Goal: Transaction & Acquisition: Download file/media

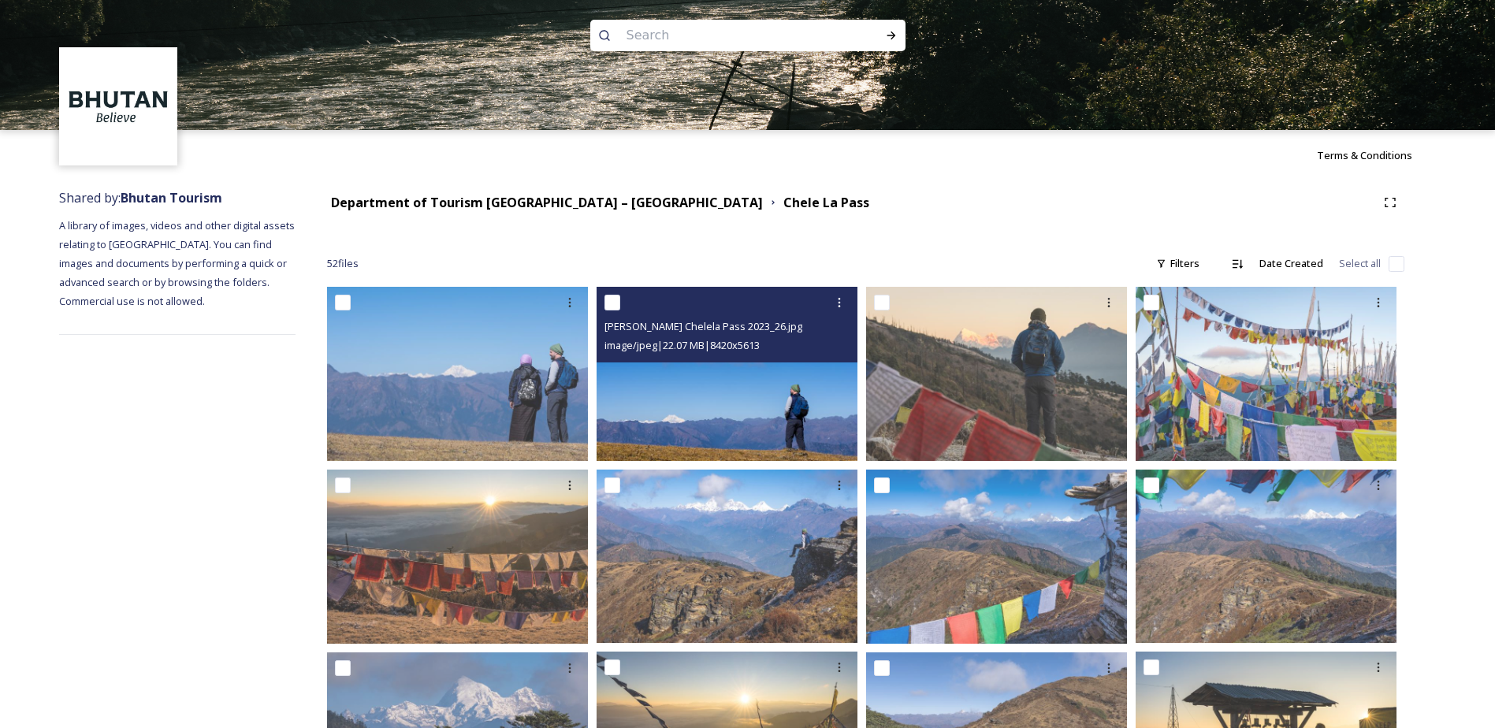
scroll to position [79, 0]
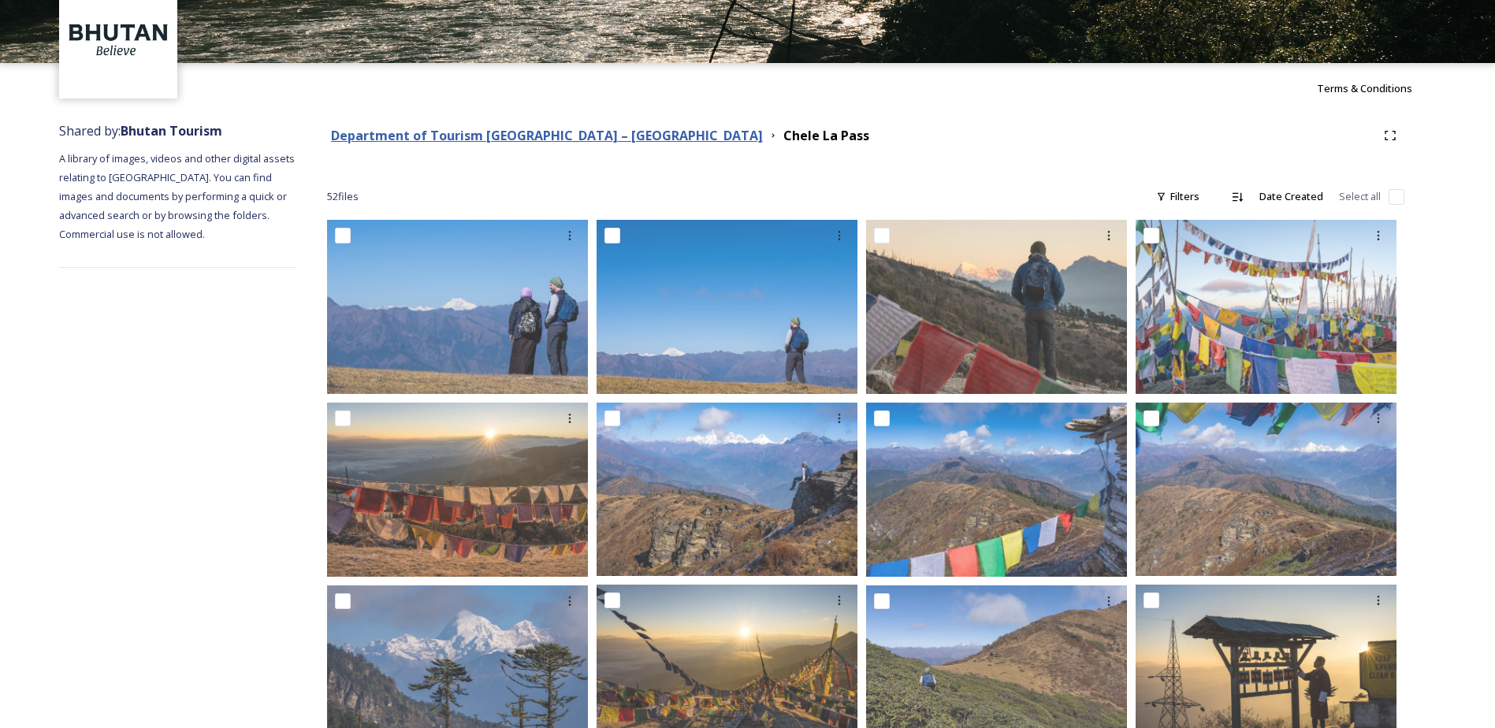
click at [431, 132] on strong "Department of Tourism [GEOGRAPHIC_DATA] – [GEOGRAPHIC_DATA]" at bounding box center [547, 135] width 432 height 17
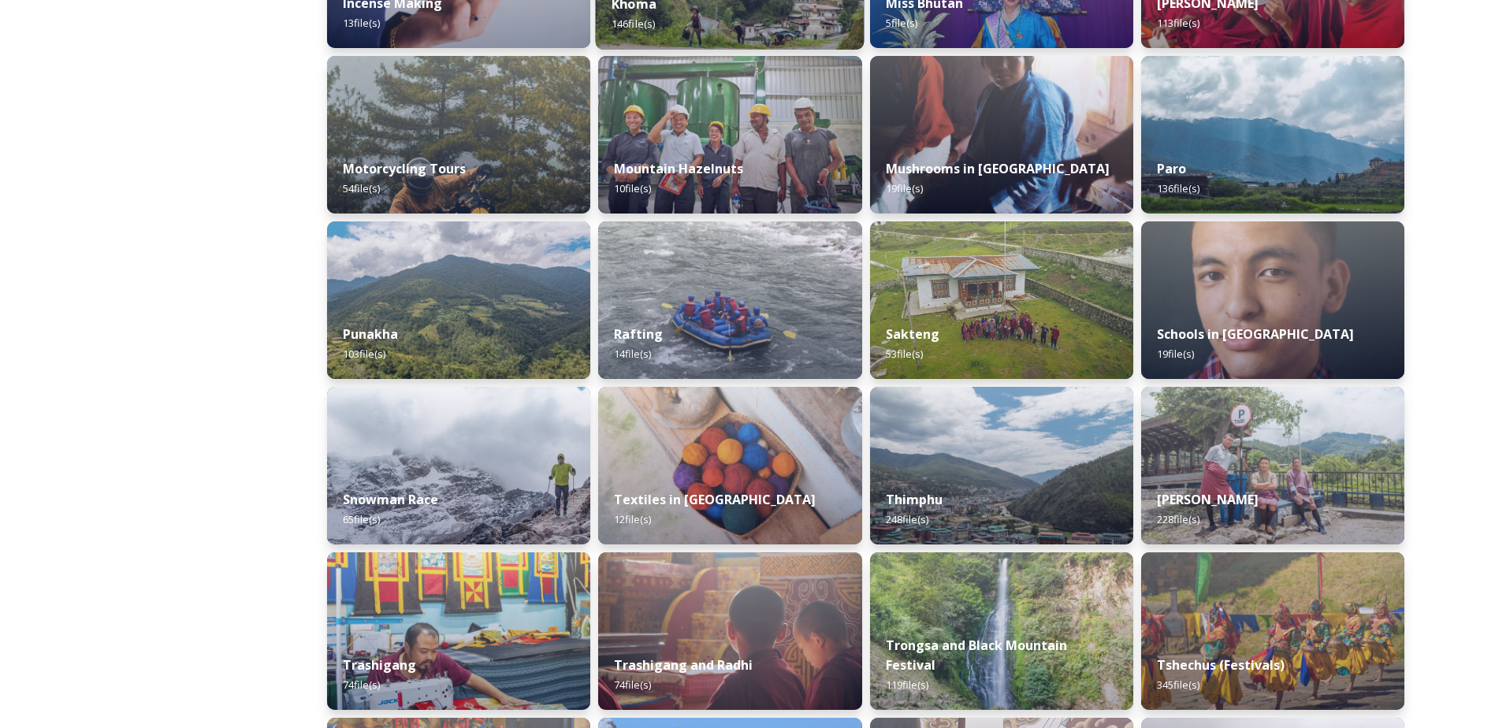
scroll to position [1024, 0]
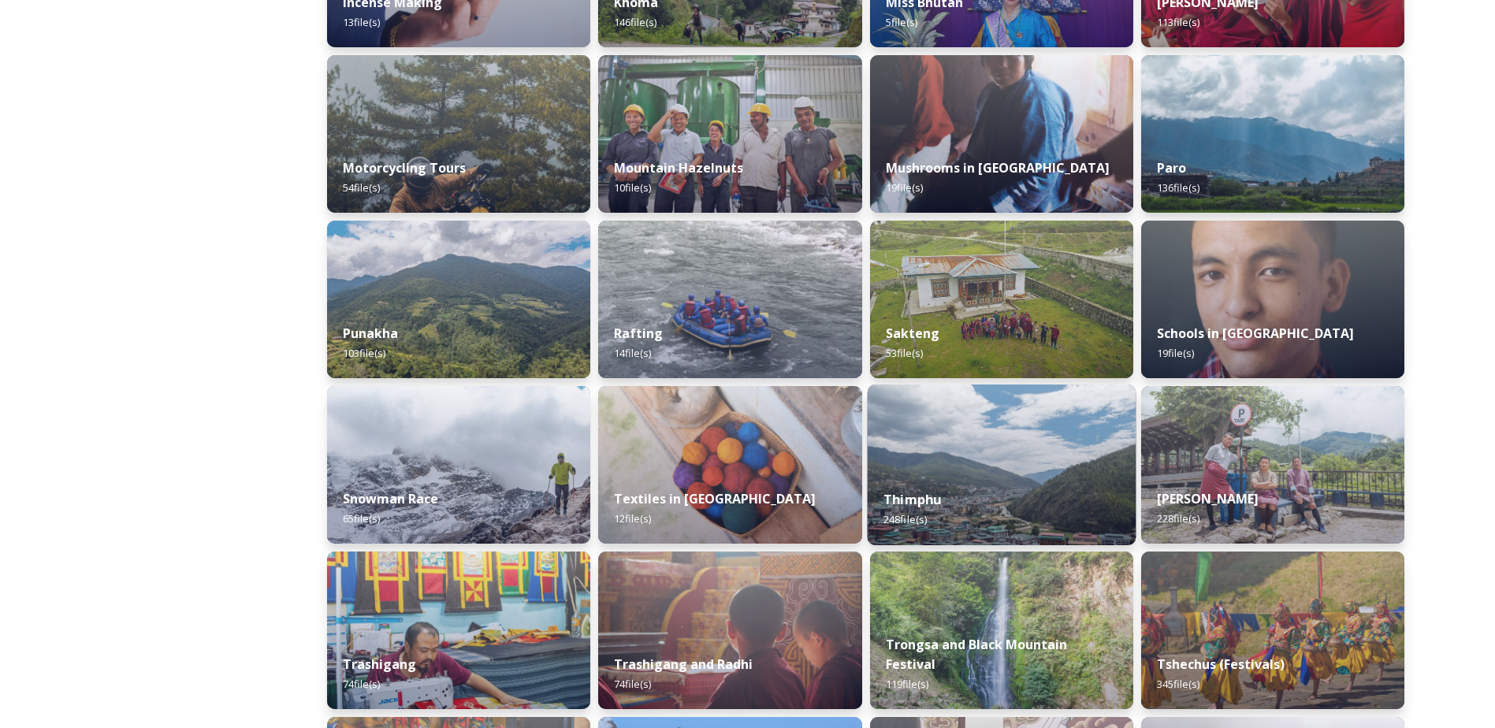
click at [949, 438] on img at bounding box center [1001, 465] width 269 height 161
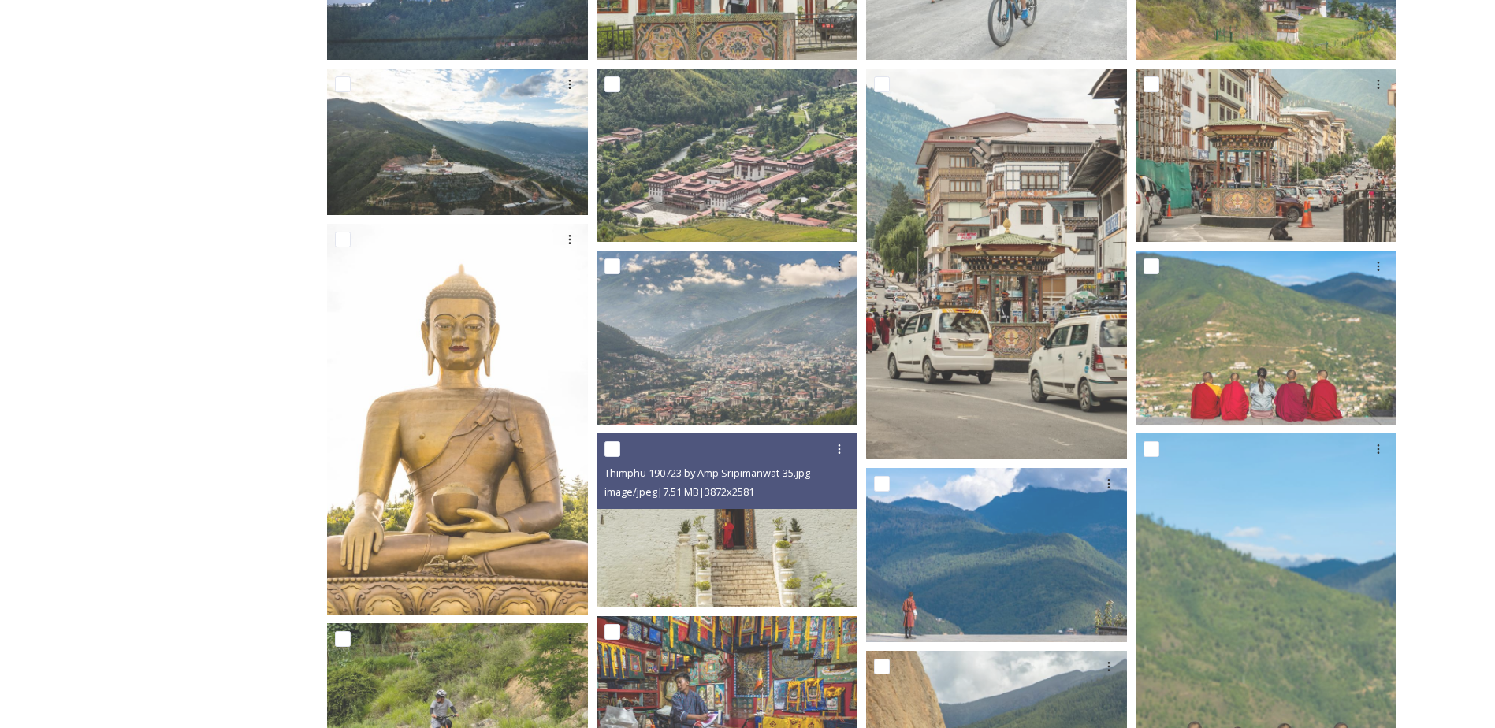
scroll to position [394, 0]
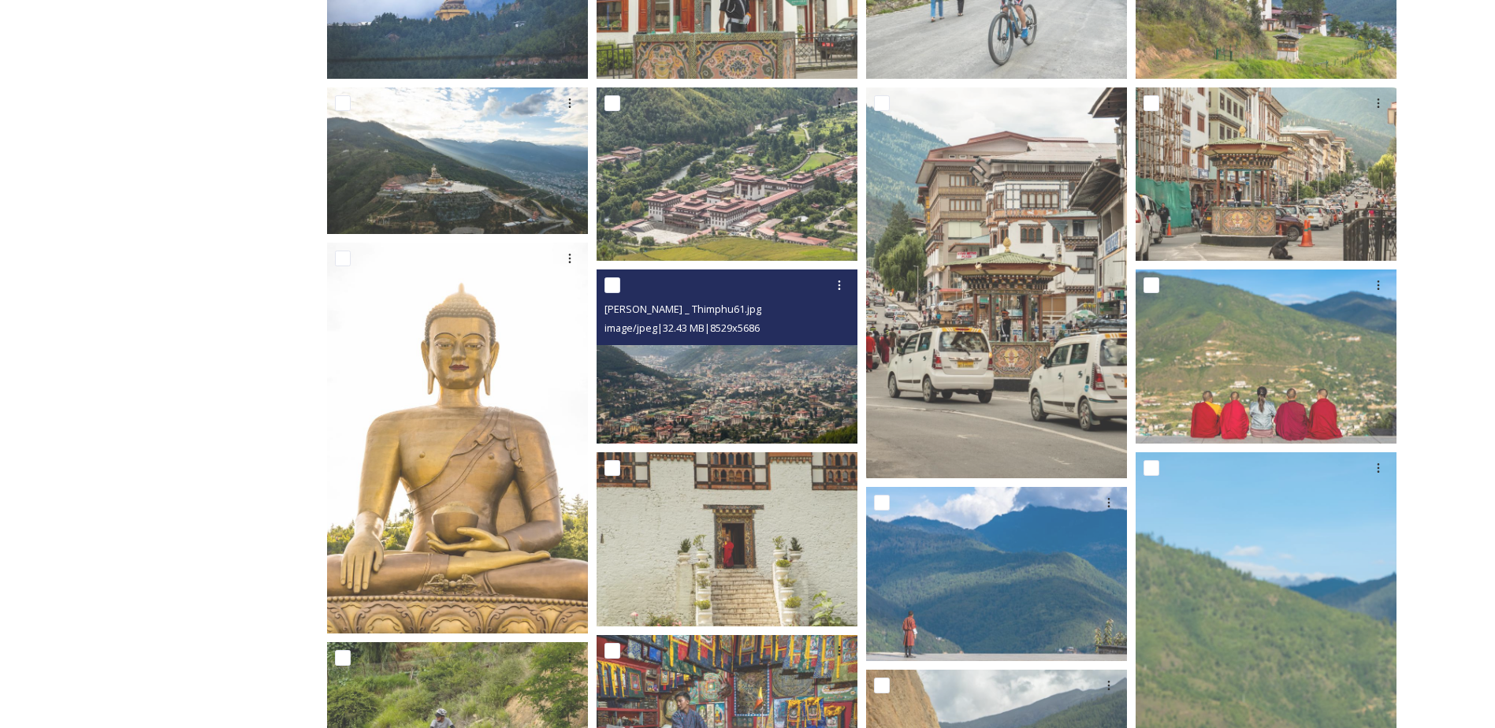
click at [753, 370] on img at bounding box center [727, 357] width 261 height 174
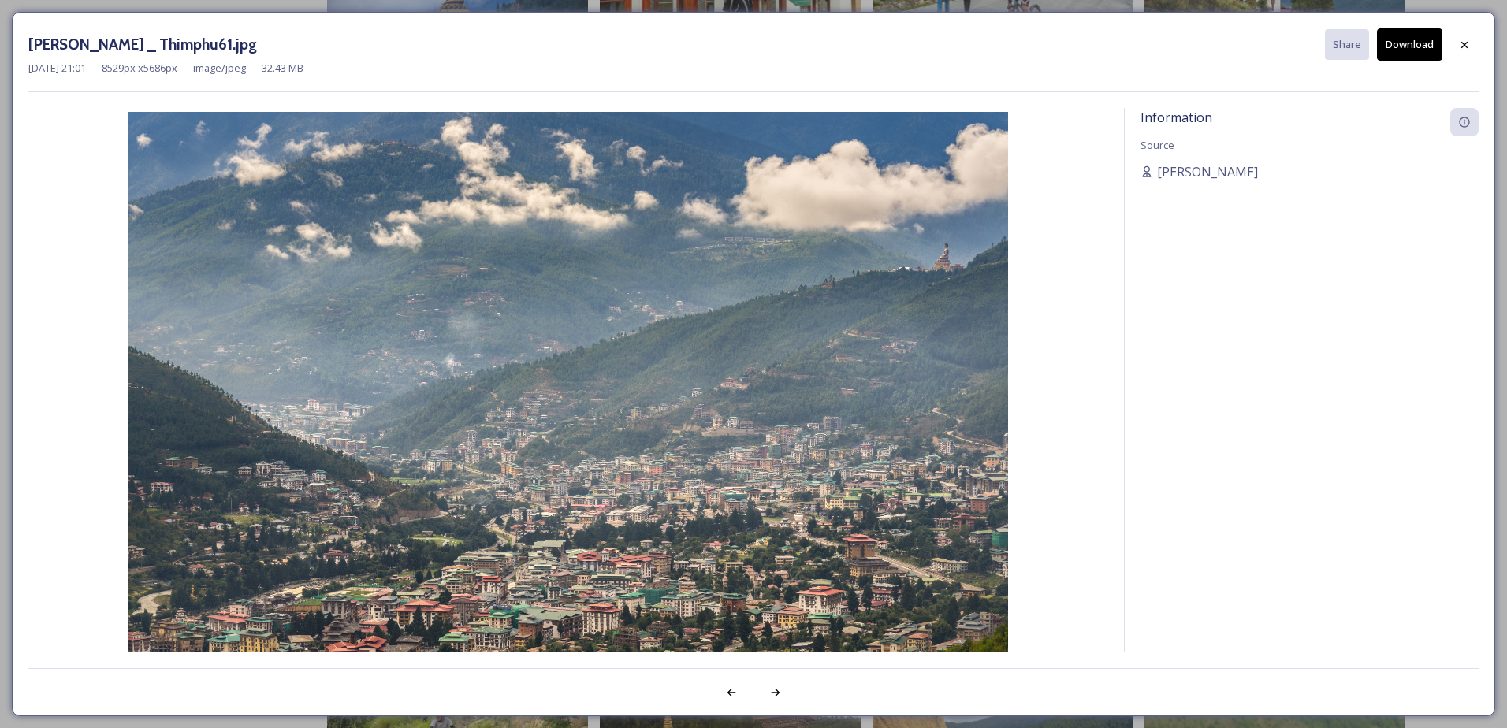
click at [1412, 50] on button "Download" at bounding box center [1409, 44] width 65 height 32
click at [1464, 42] on icon at bounding box center [1464, 45] width 13 height 13
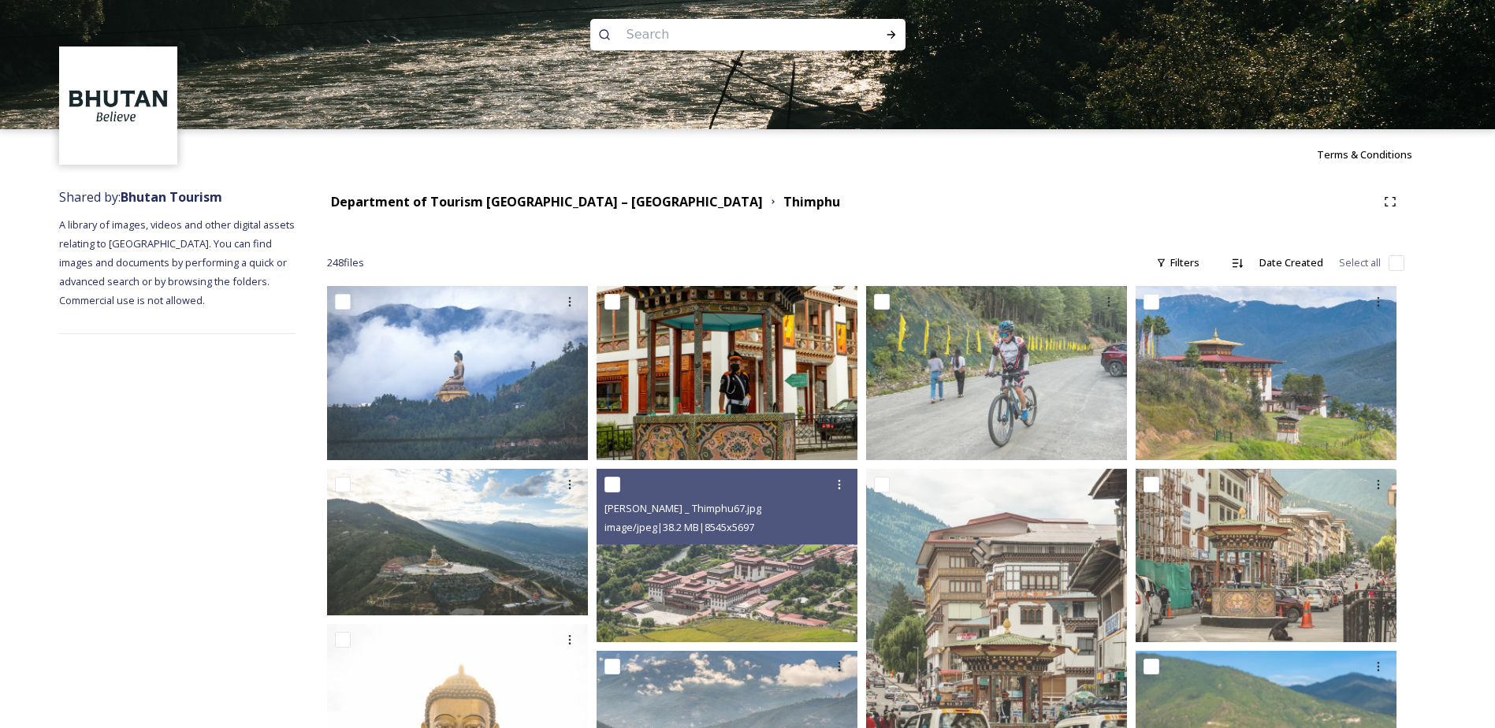
scroll to position [0, 0]
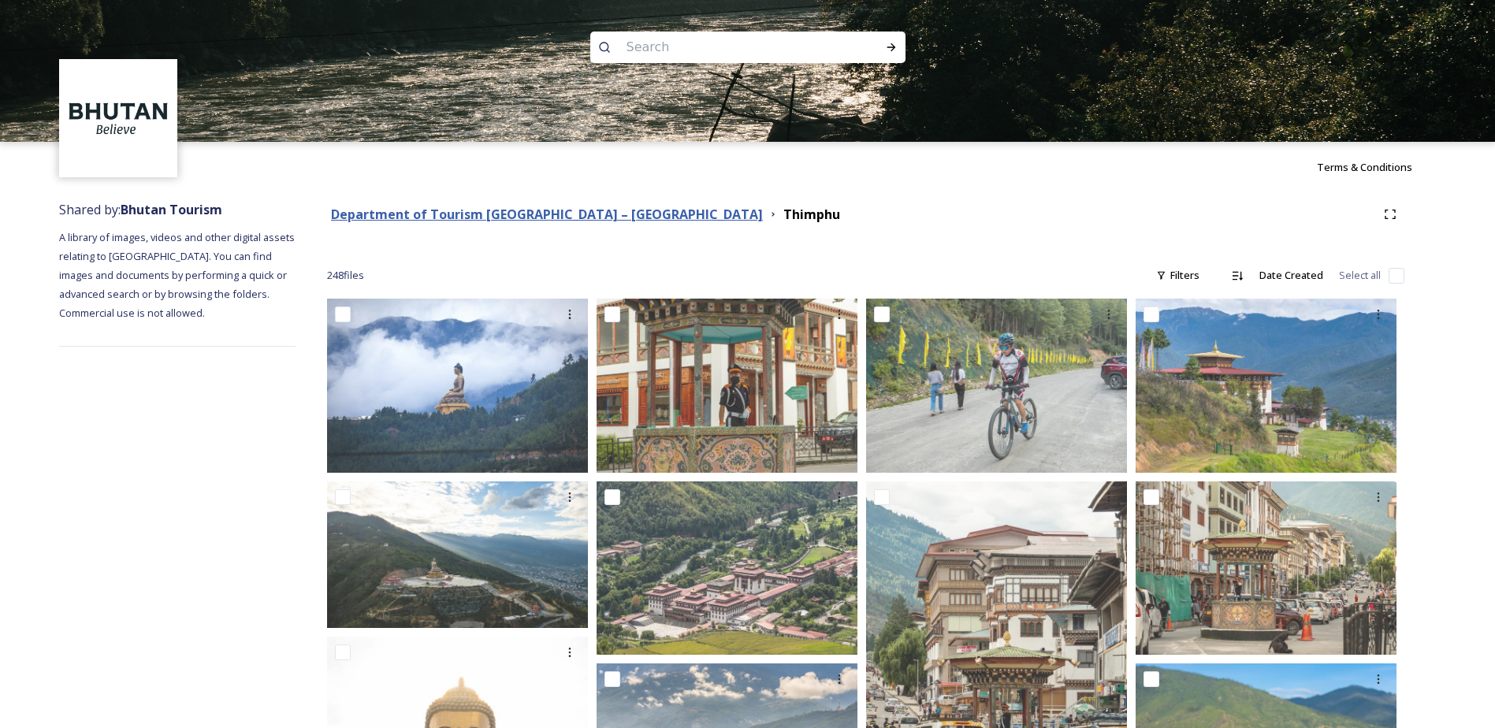
click at [401, 211] on strong "Department of Tourism [GEOGRAPHIC_DATA] – [GEOGRAPHIC_DATA]" at bounding box center [547, 214] width 432 height 17
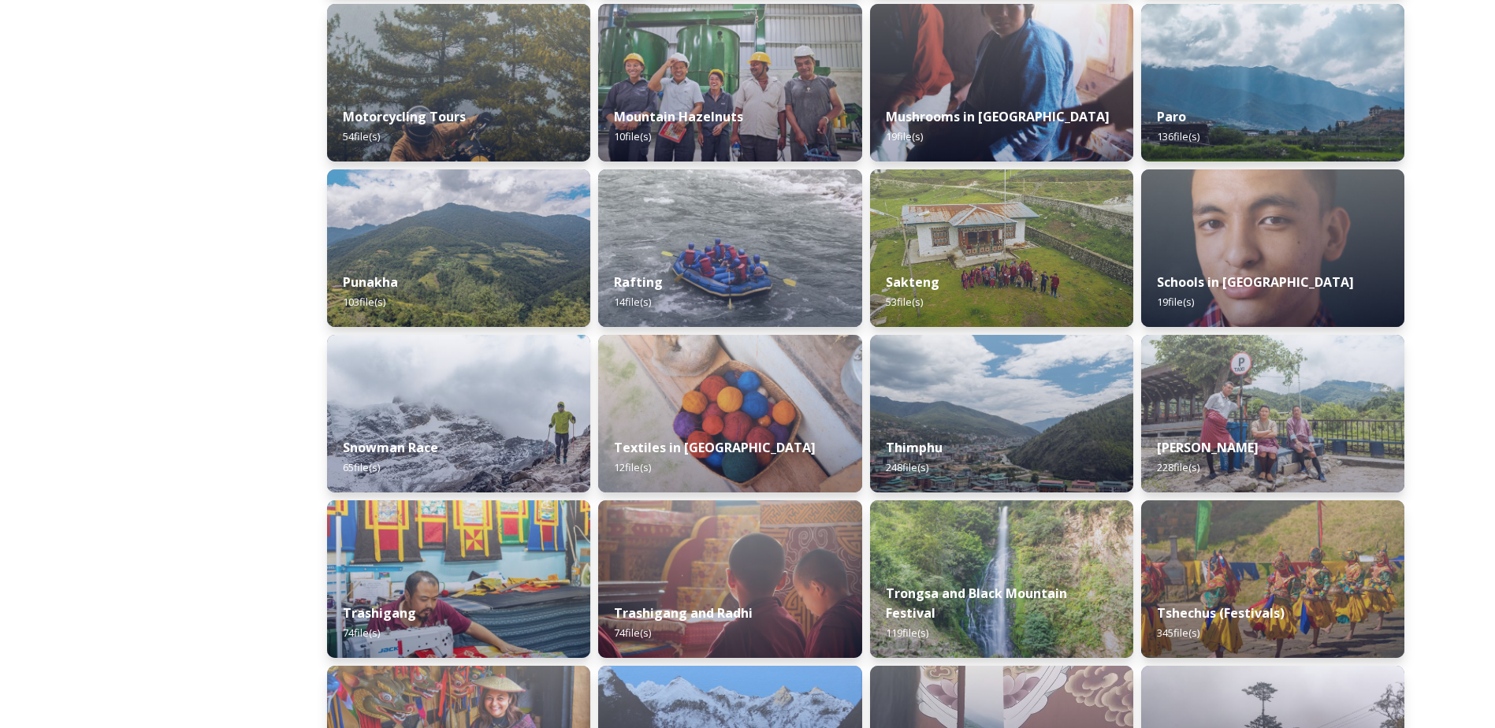
scroll to position [1103, 0]
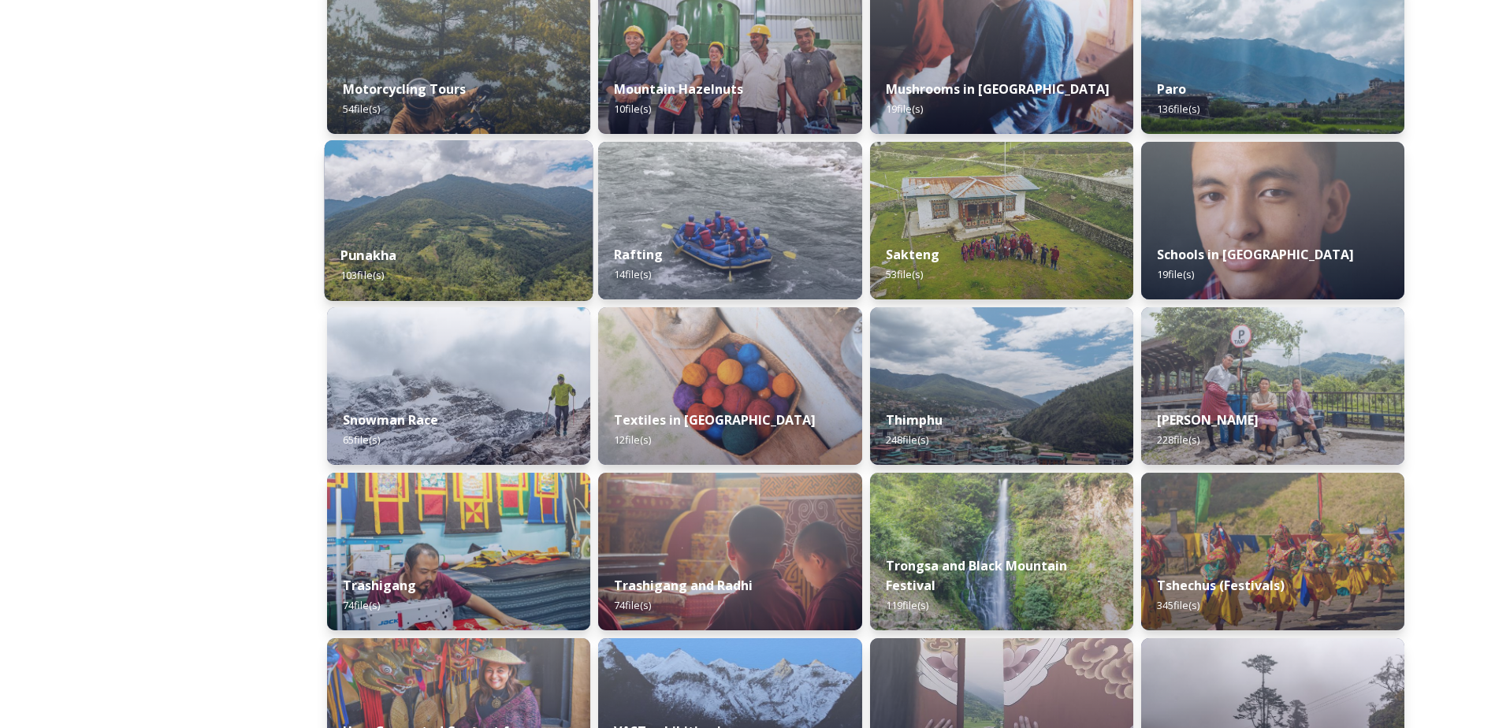
click at [515, 239] on div "Punakha 103 file(s)" at bounding box center [459, 265] width 269 height 72
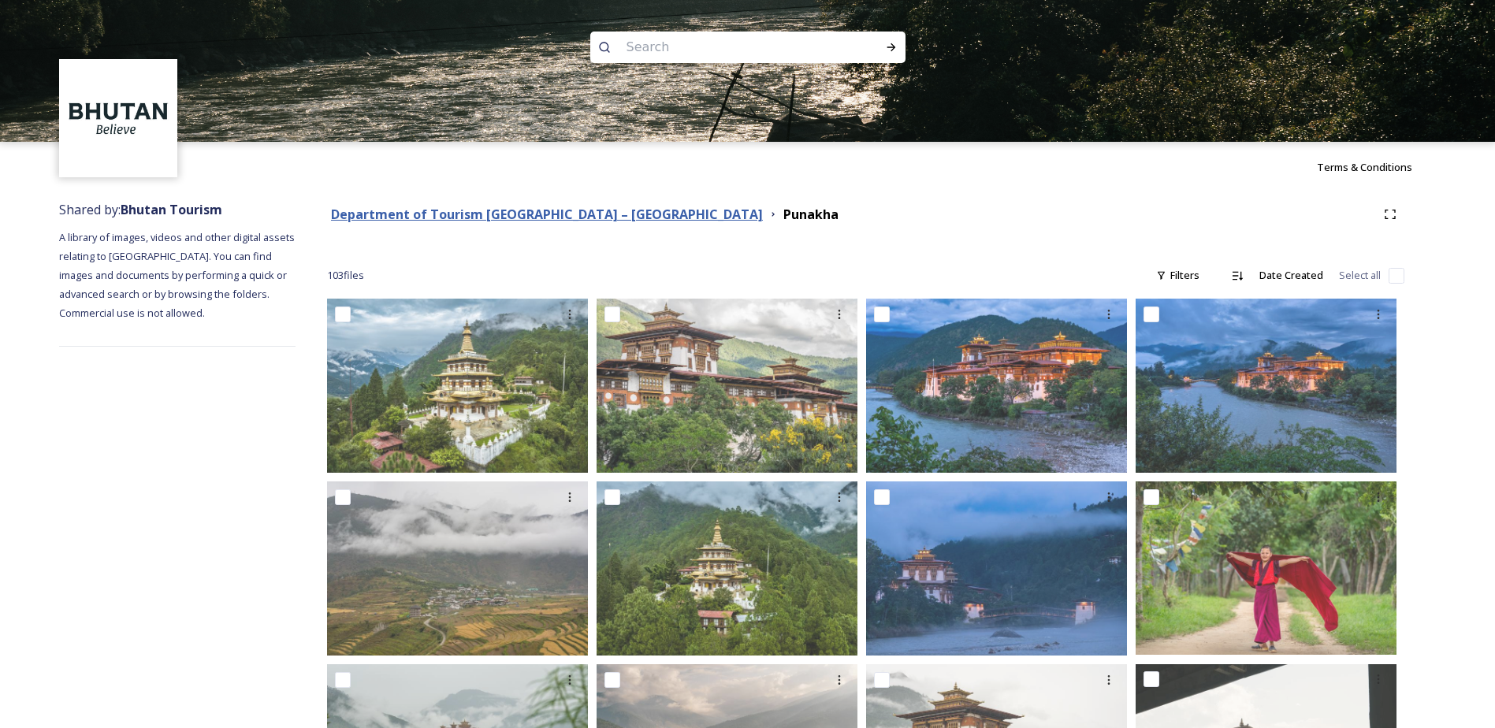
click at [431, 212] on strong "Department of Tourism [GEOGRAPHIC_DATA] – [GEOGRAPHIC_DATA]" at bounding box center [547, 214] width 432 height 17
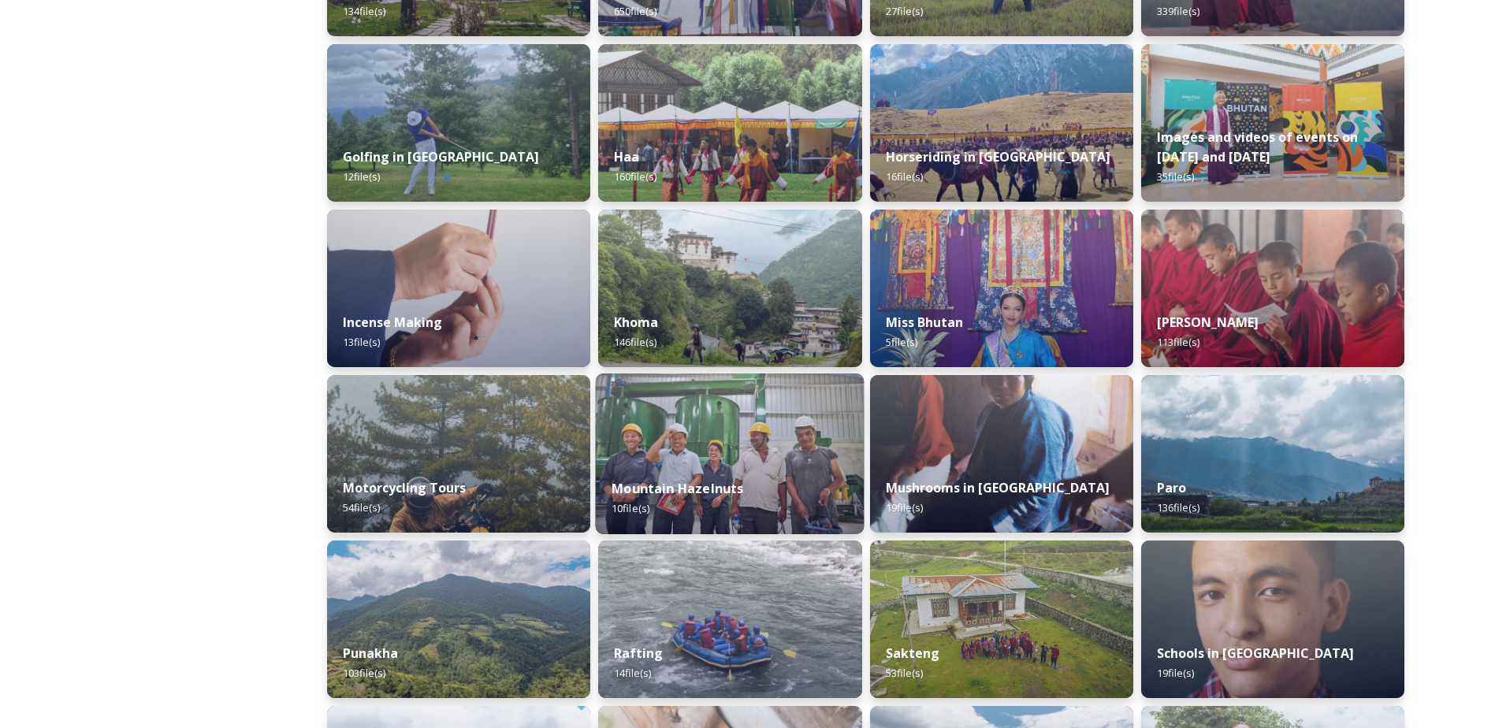
scroll to position [709, 0]
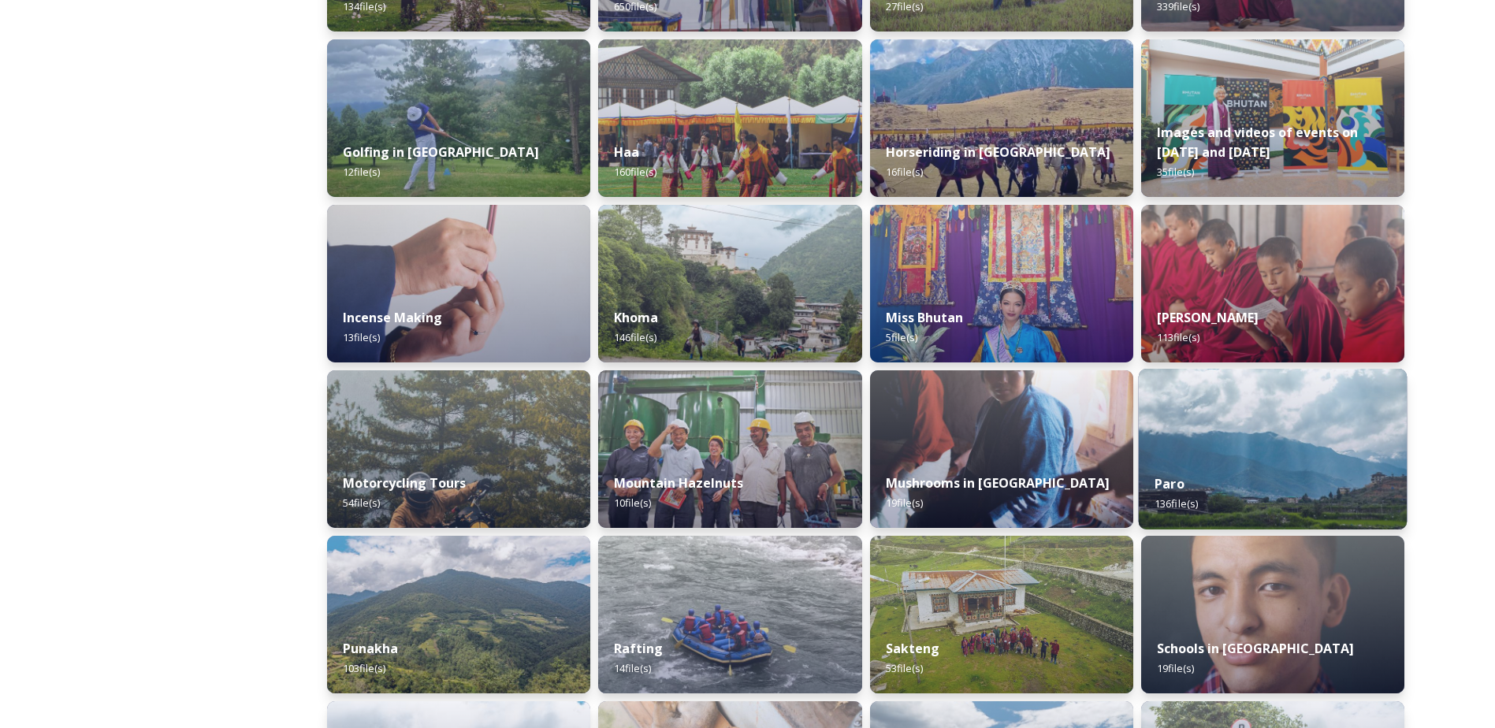
click at [1307, 417] on img at bounding box center [1272, 449] width 269 height 161
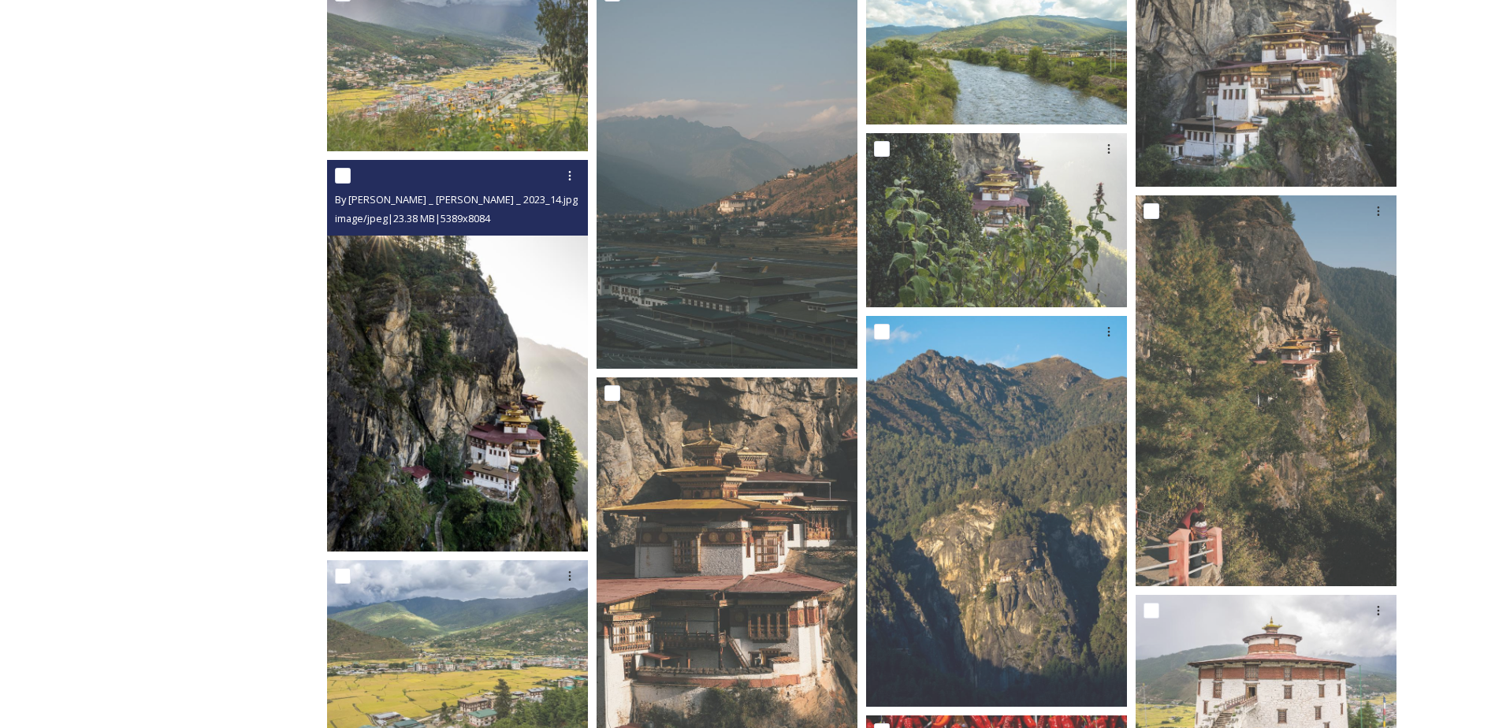
scroll to position [552, 0]
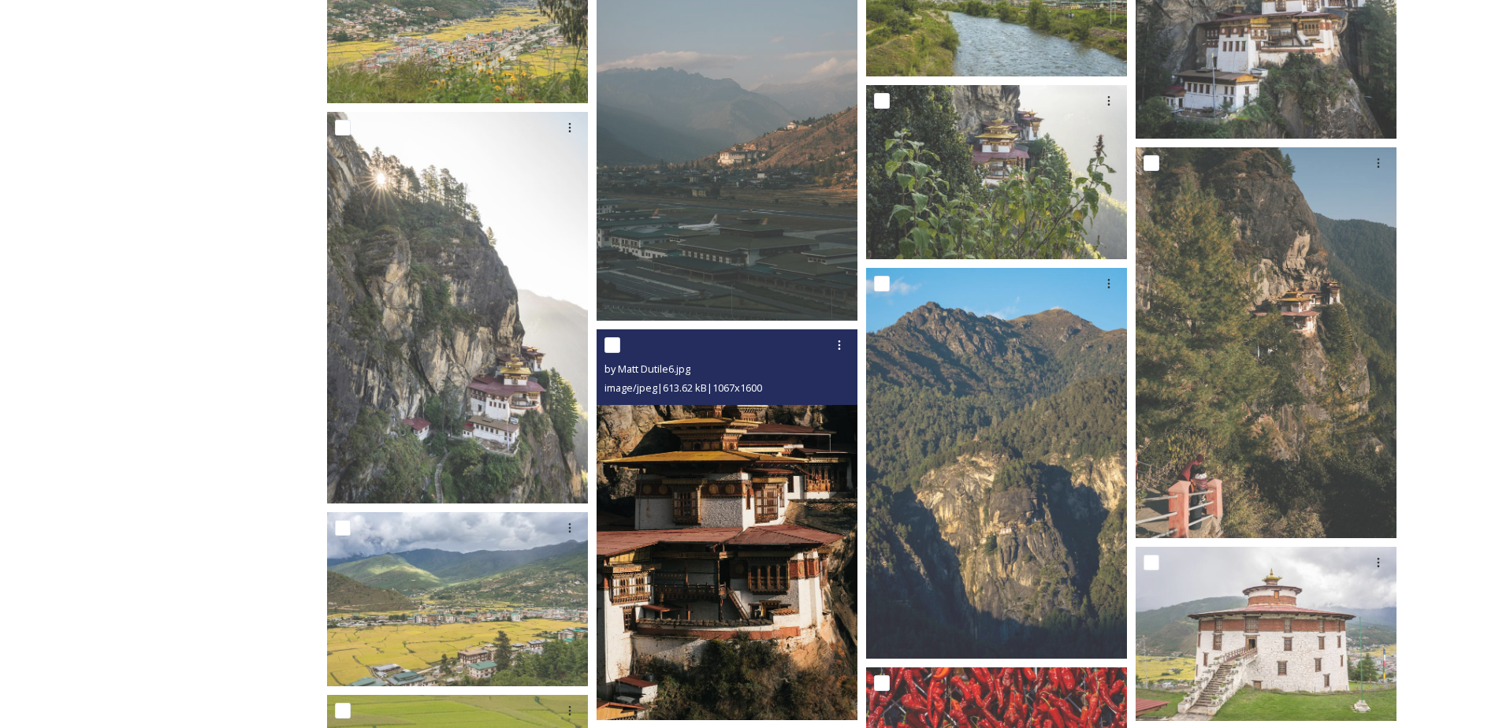
click at [667, 481] on img at bounding box center [727, 524] width 261 height 391
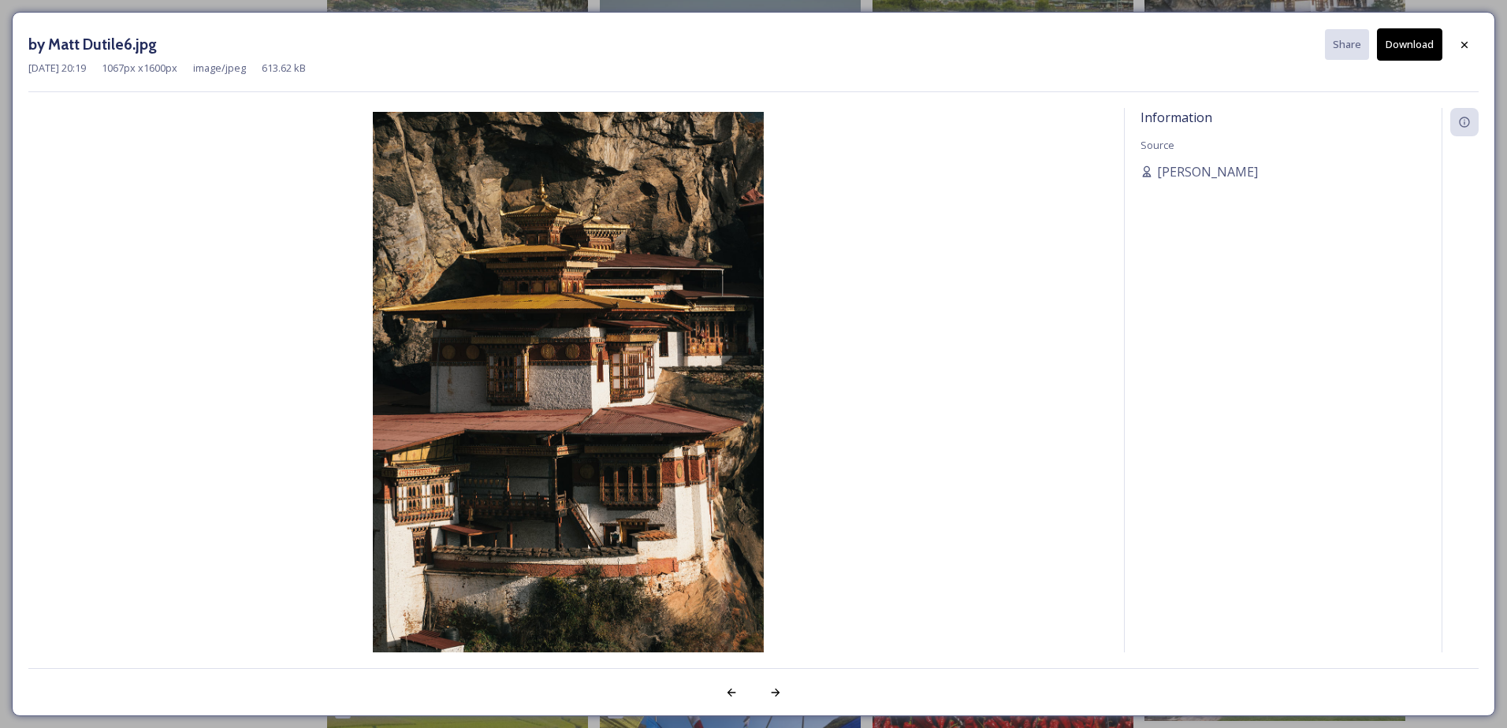
click at [1423, 48] on button "Download" at bounding box center [1409, 44] width 65 height 32
click at [1462, 46] on icon at bounding box center [1464, 45] width 13 height 13
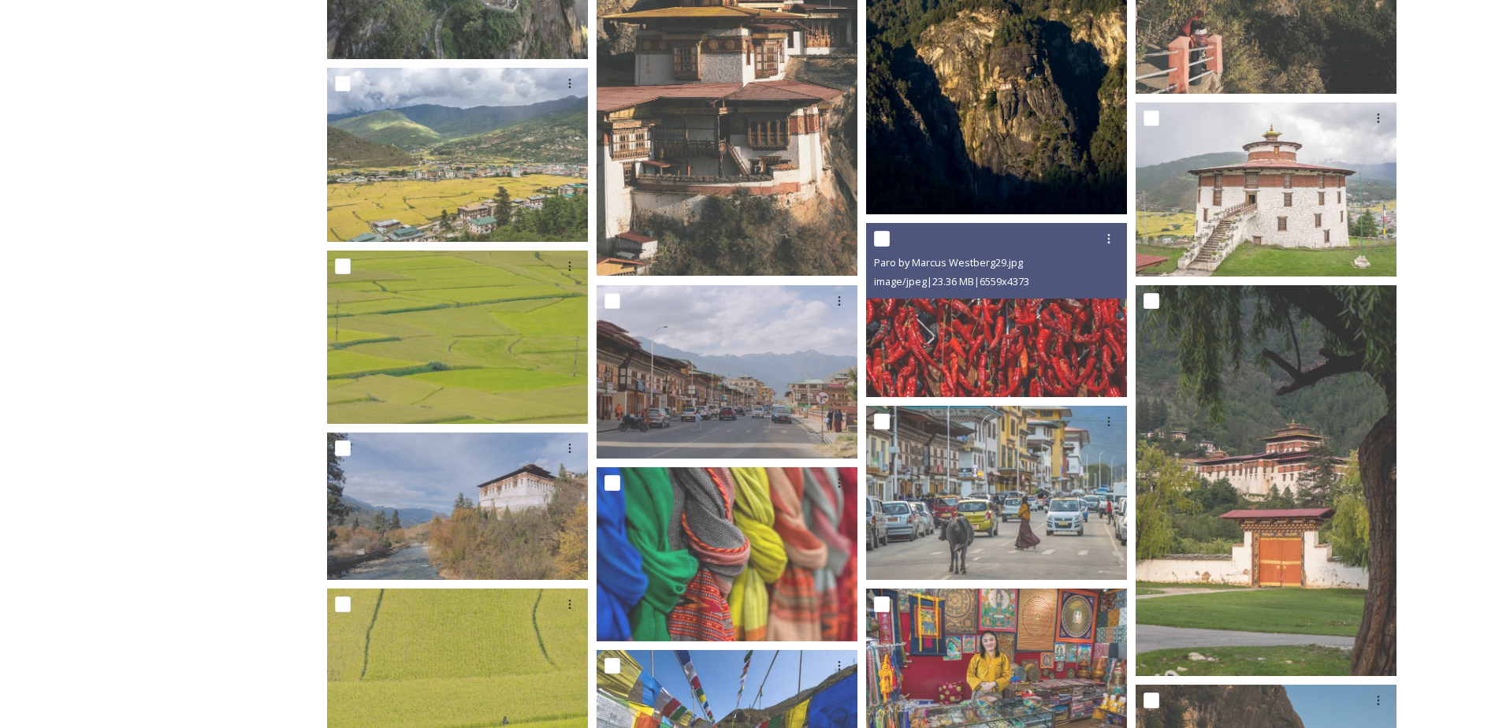
scroll to position [1103, 0]
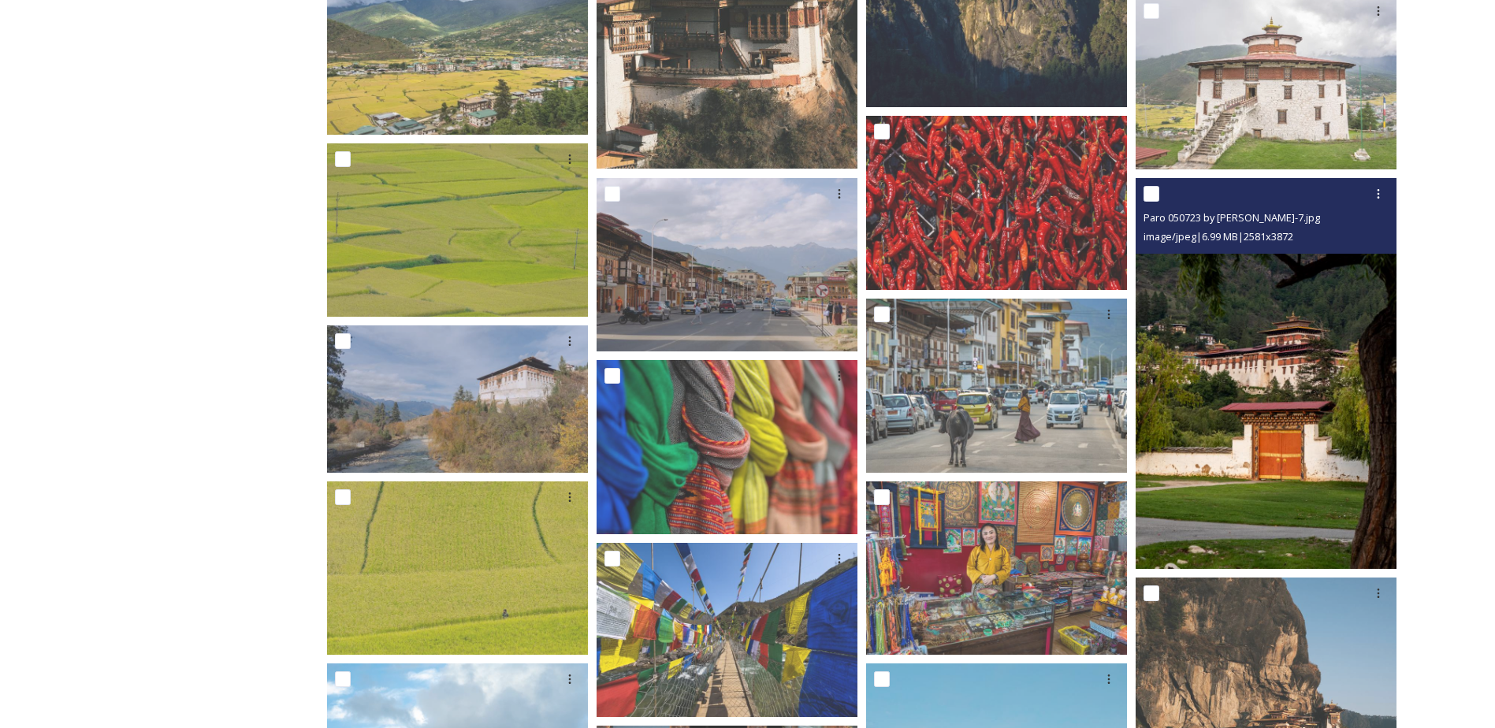
click at [1240, 357] on img at bounding box center [1266, 374] width 261 height 392
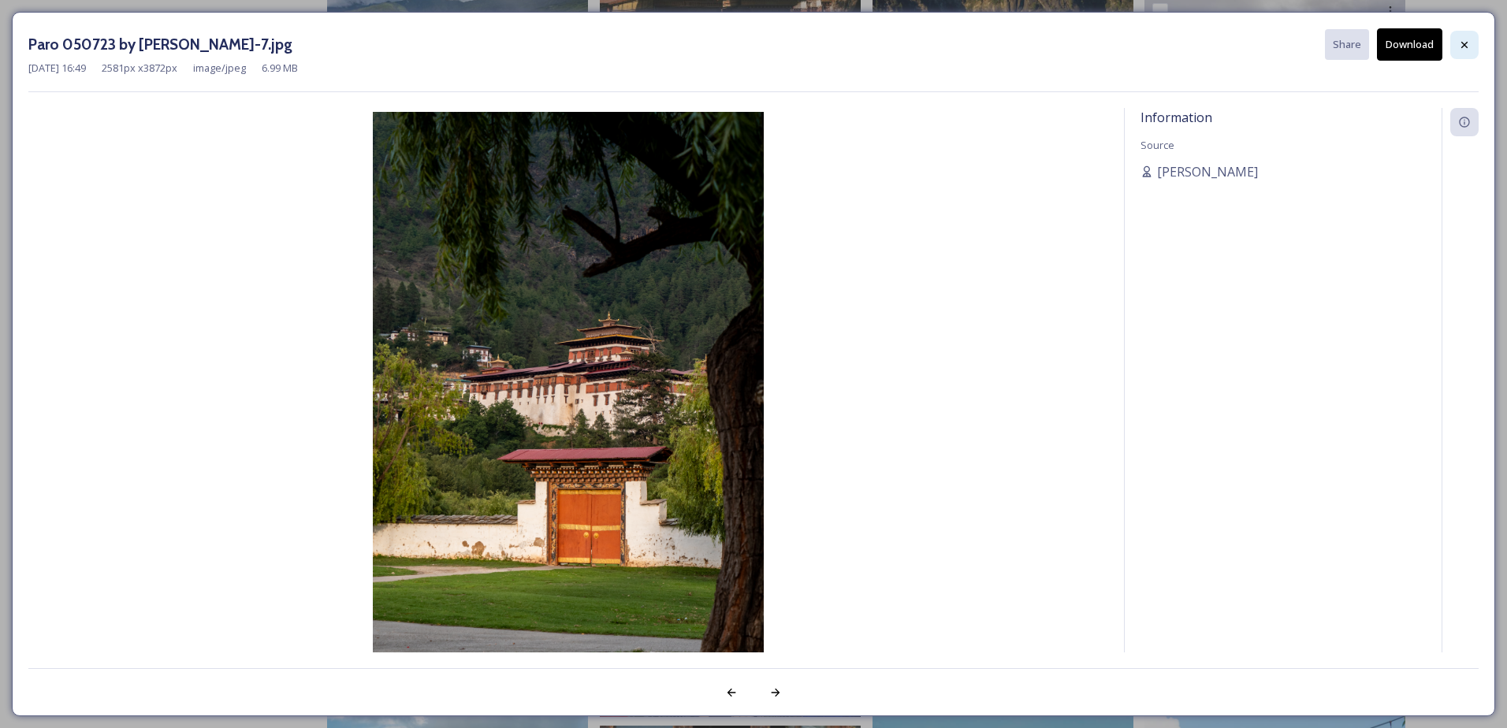
click at [1467, 39] on icon at bounding box center [1464, 45] width 13 height 13
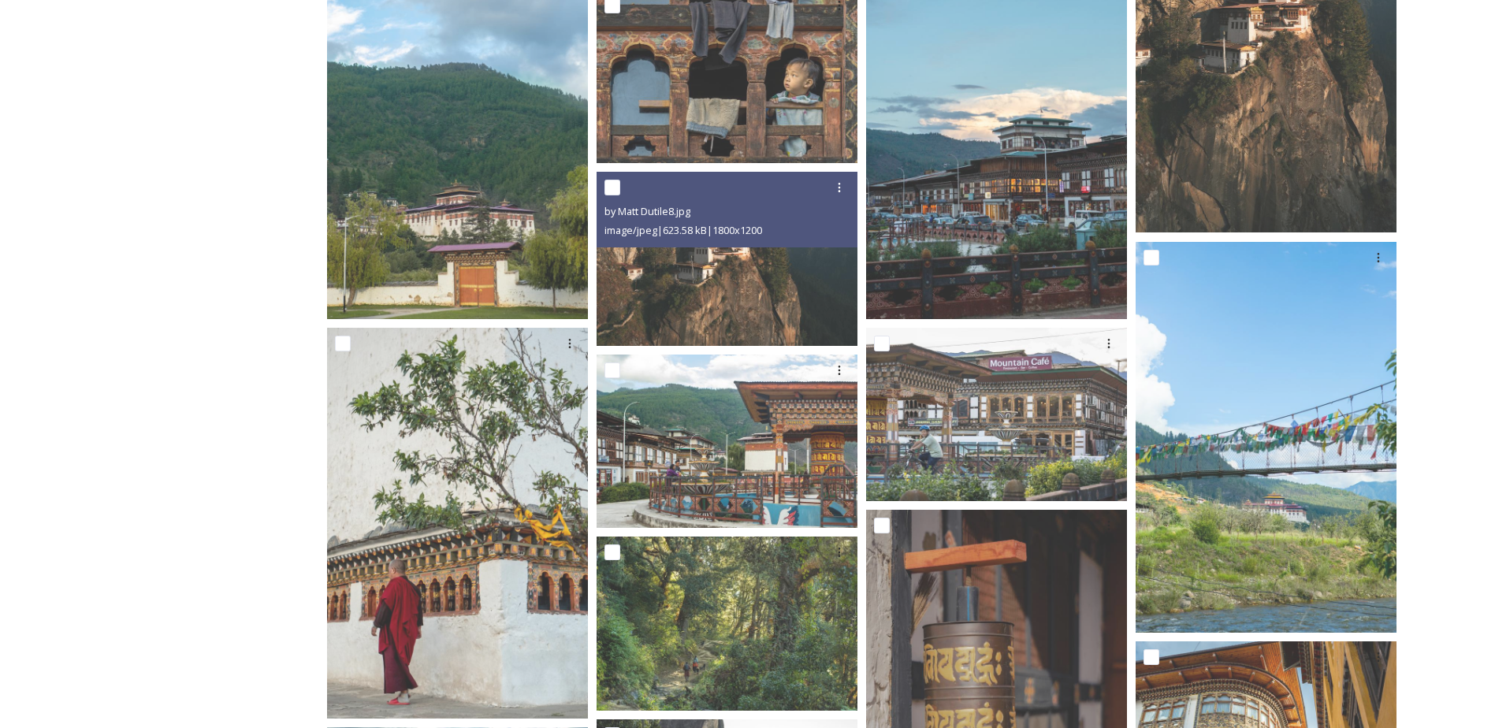
scroll to position [1970, 0]
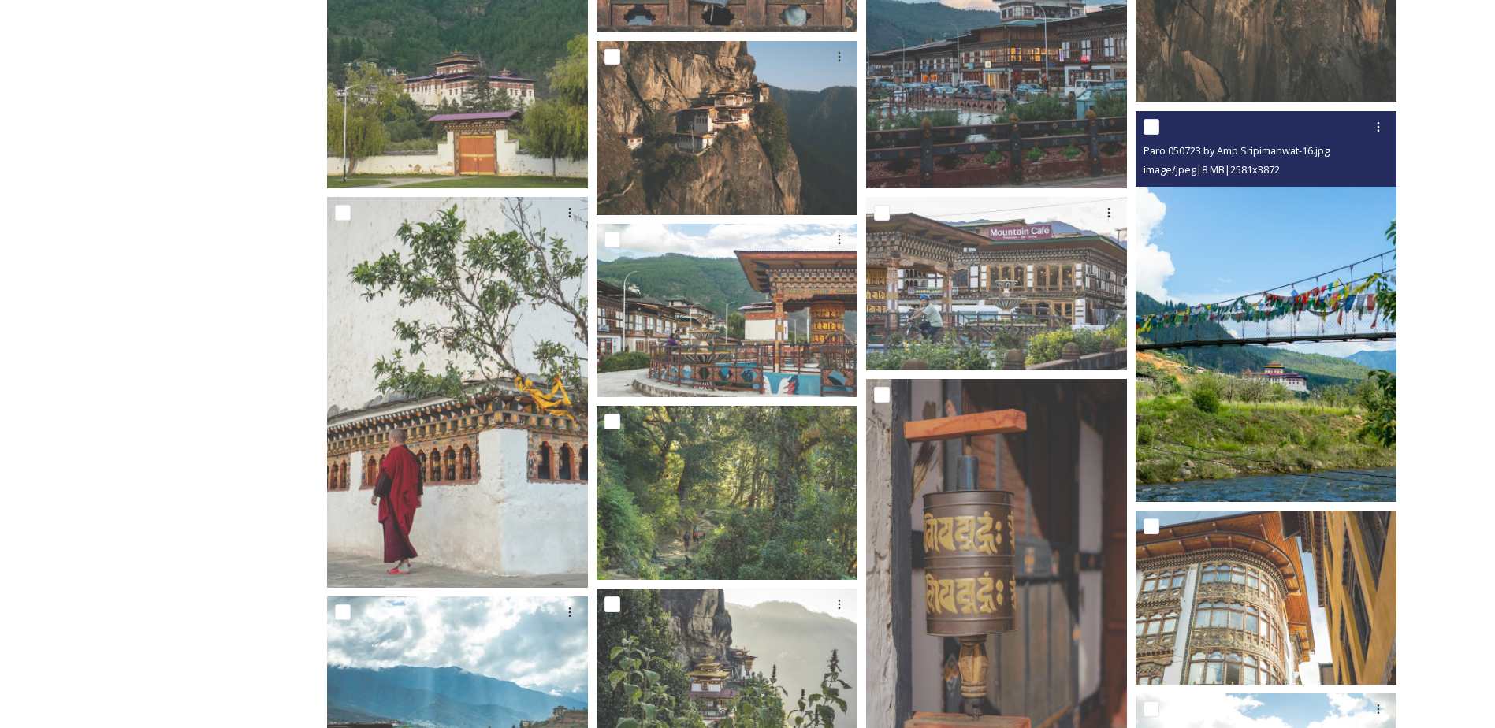
click at [1323, 396] on img at bounding box center [1266, 307] width 261 height 392
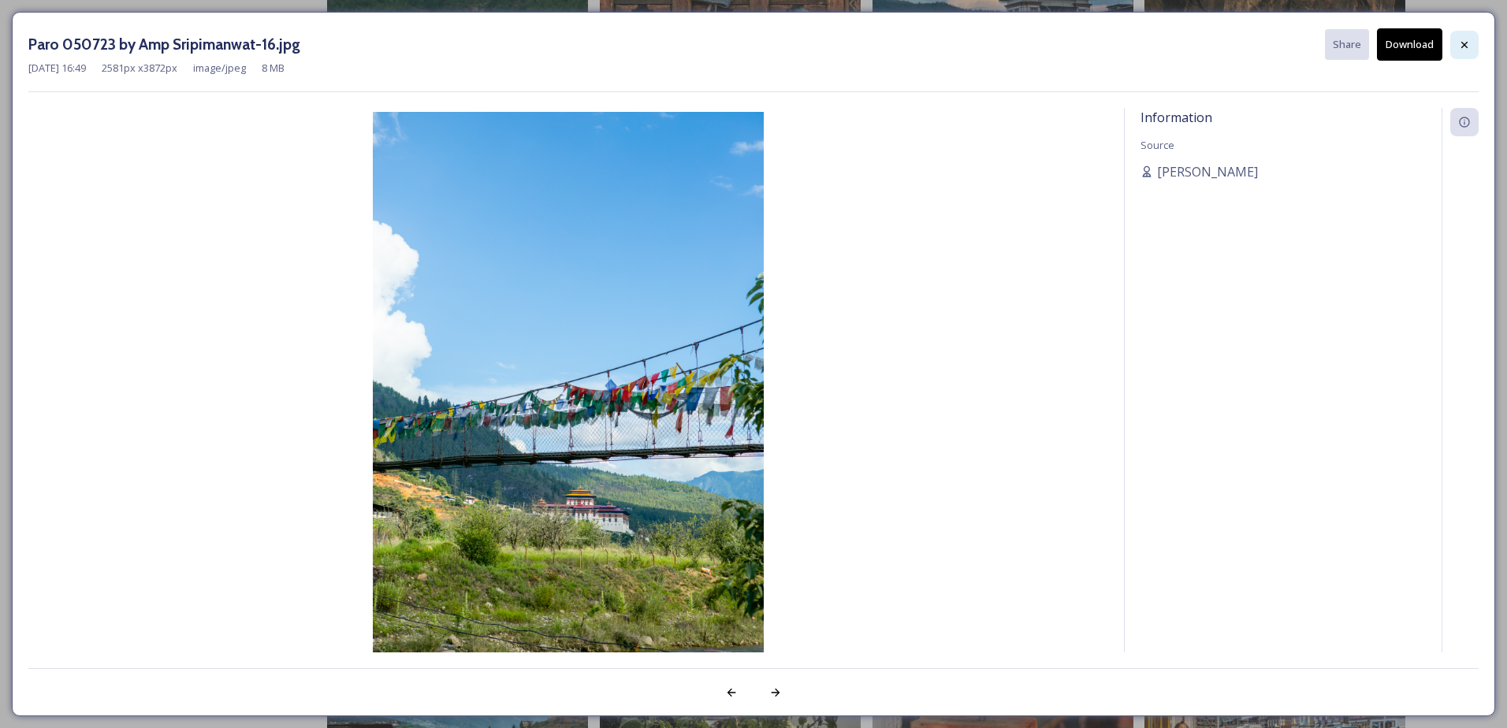
click at [1477, 40] on div at bounding box center [1464, 45] width 28 height 28
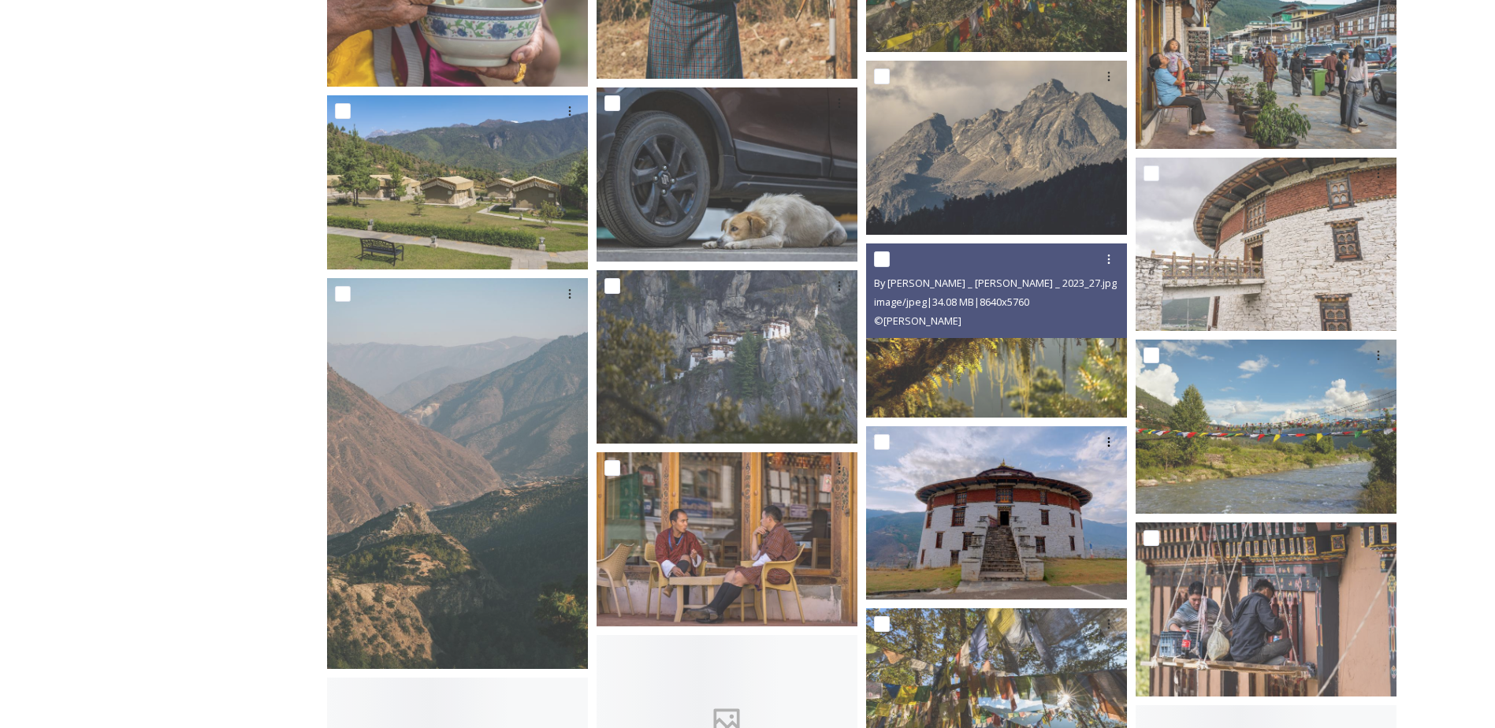
scroll to position [3073, 0]
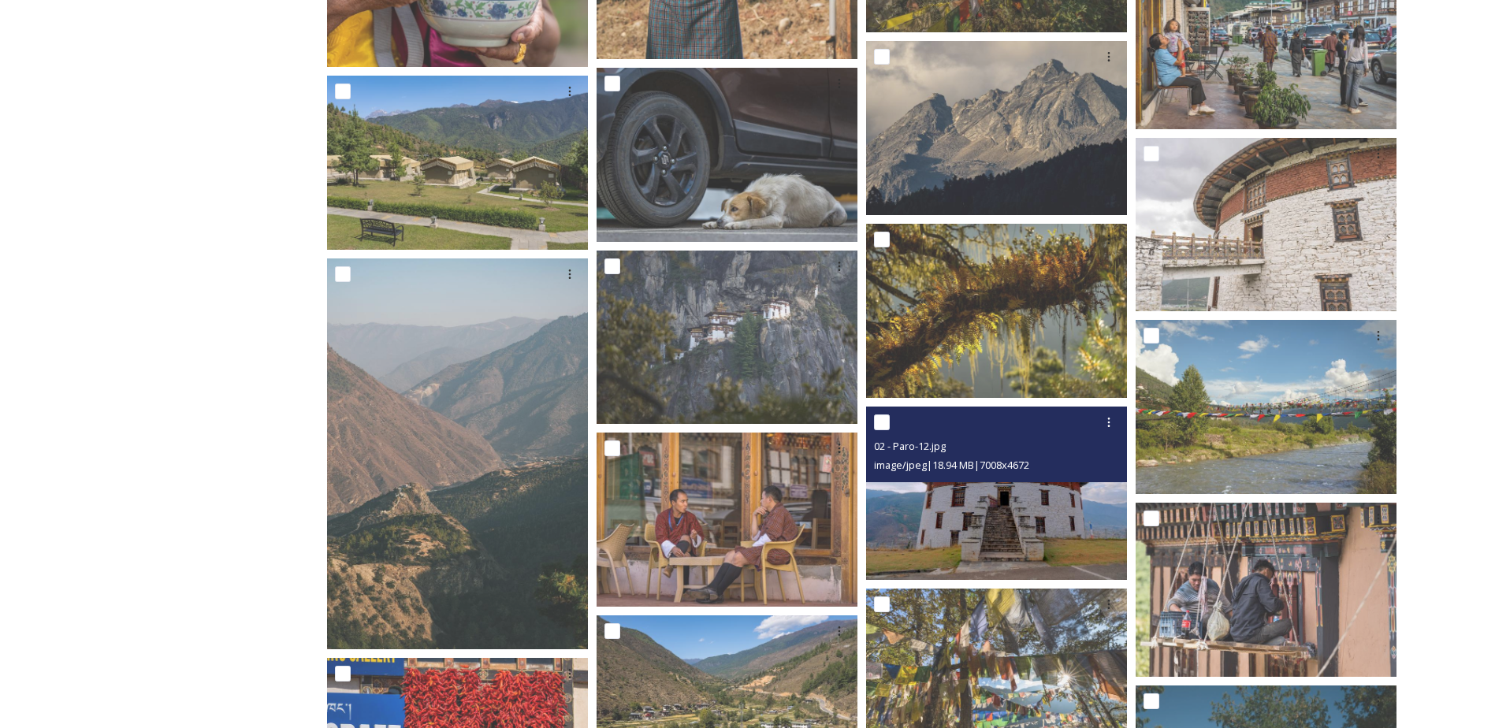
click at [1045, 537] on img at bounding box center [996, 493] width 261 height 174
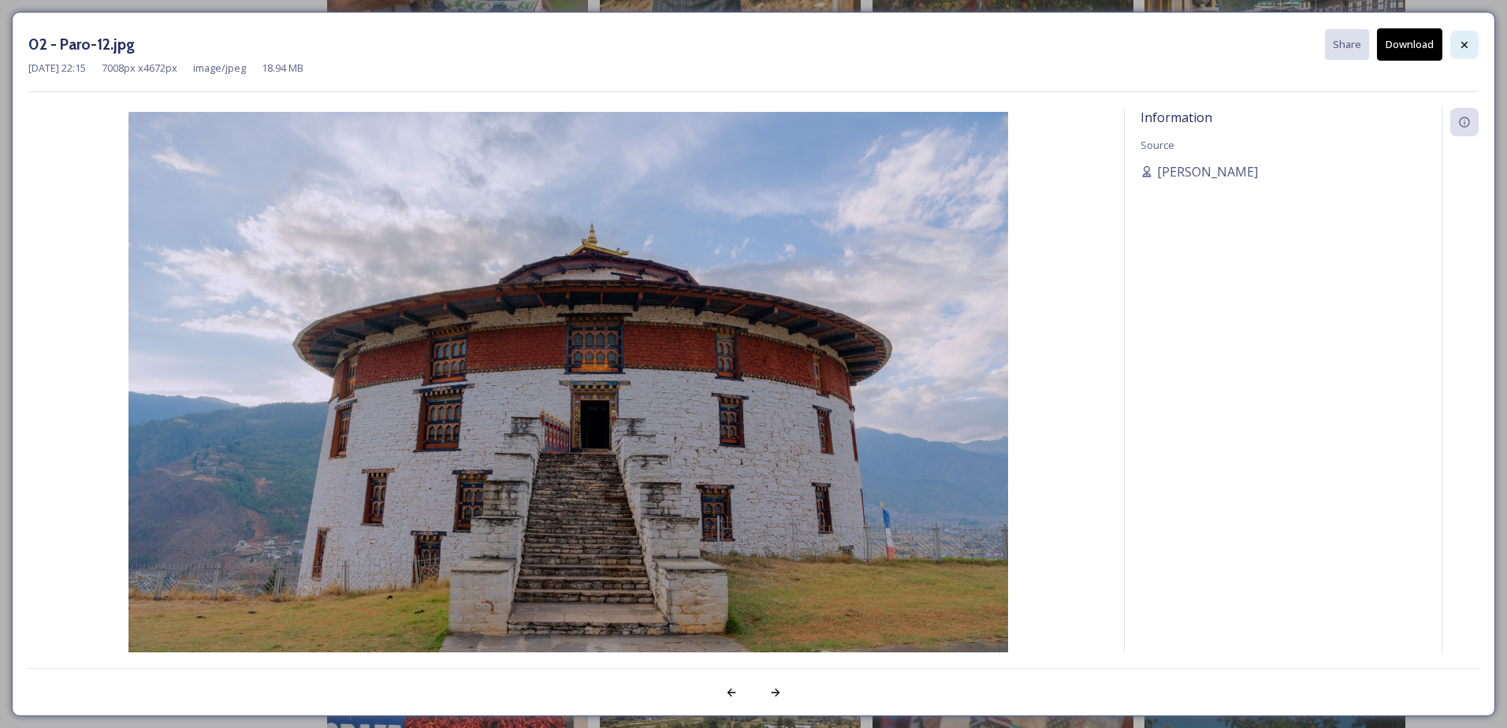
click at [1463, 47] on icon at bounding box center [1464, 45] width 13 height 13
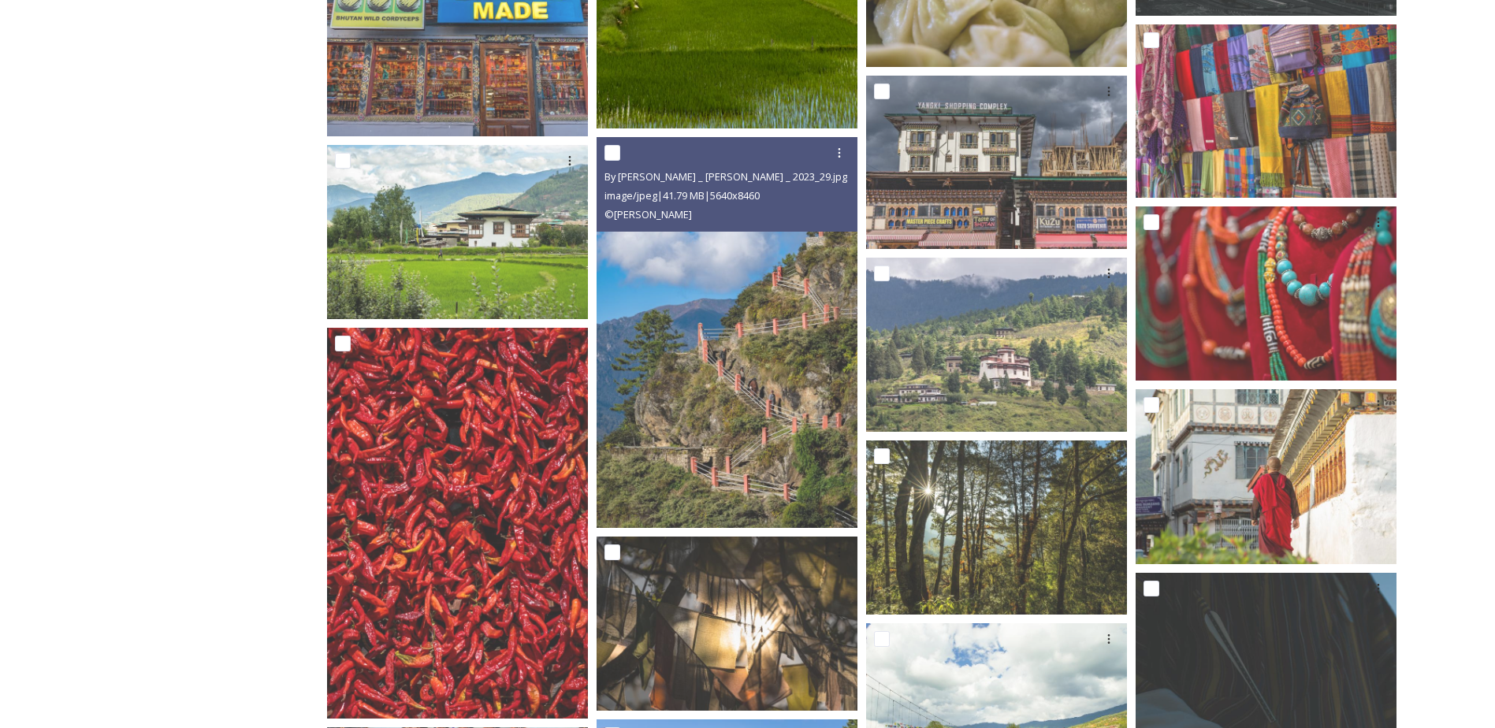
scroll to position [4334, 0]
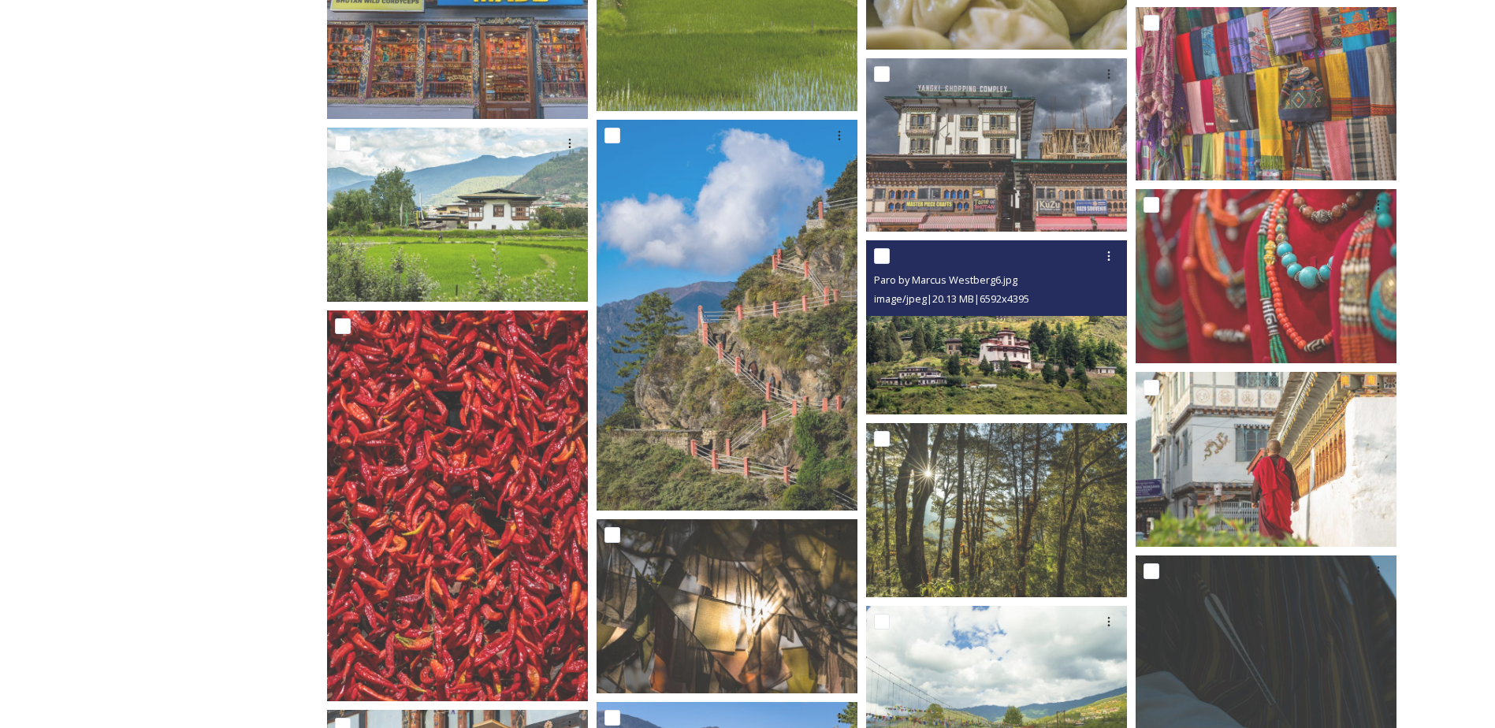
click at [1008, 350] on img at bounding box center [996, 327] width 261 height 174
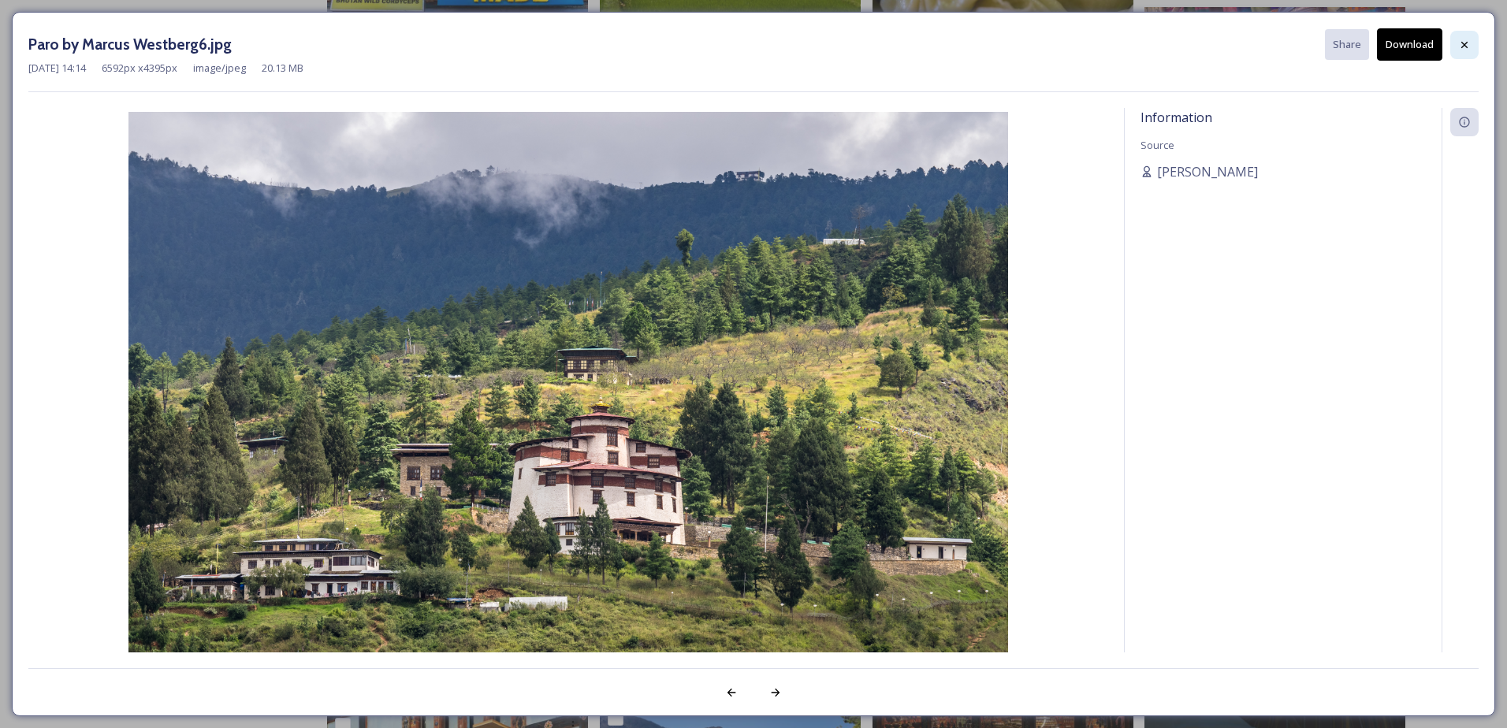
click at [1469, 41] on icon at bounding box center [1464, 45] width 13 height 13
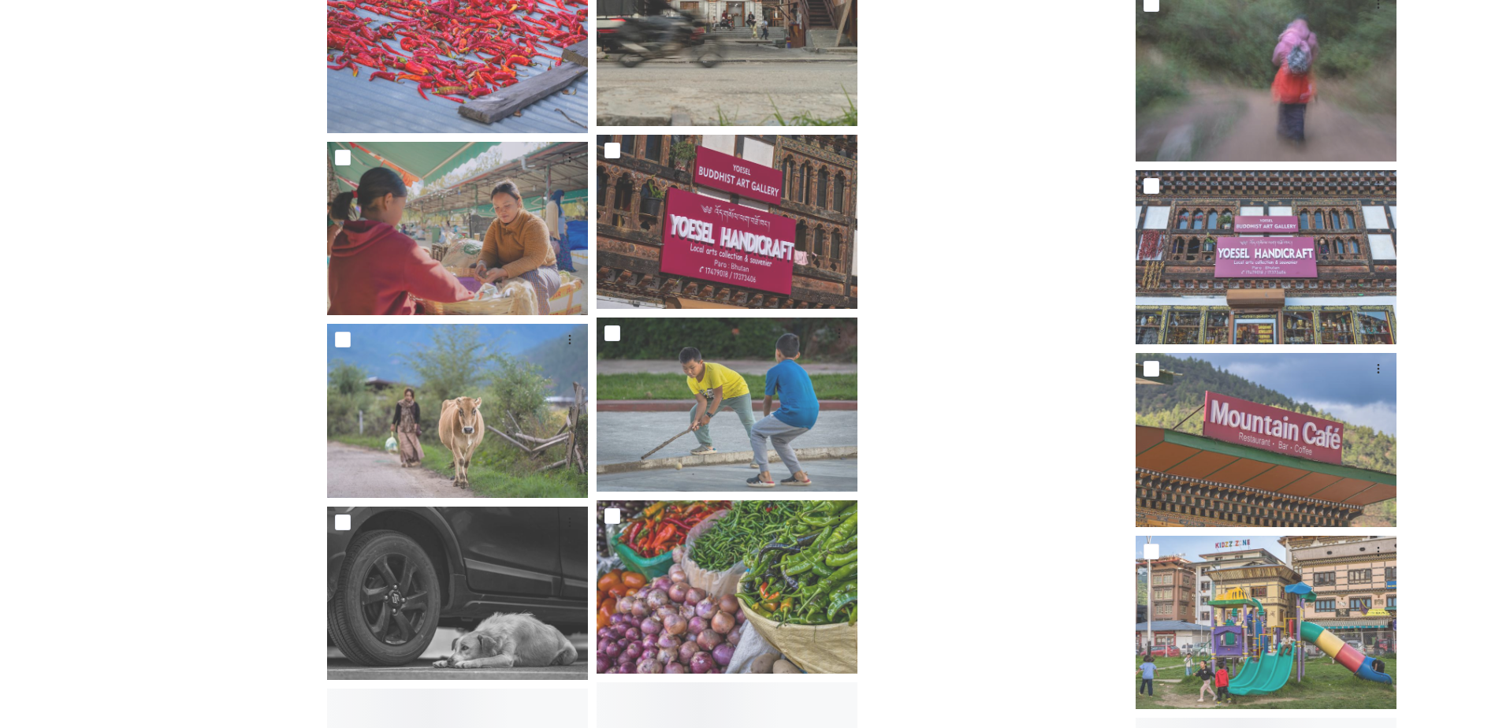
scroll to position [7543, 0]
